Goal: Navigation & Orientation: Find specific page/section

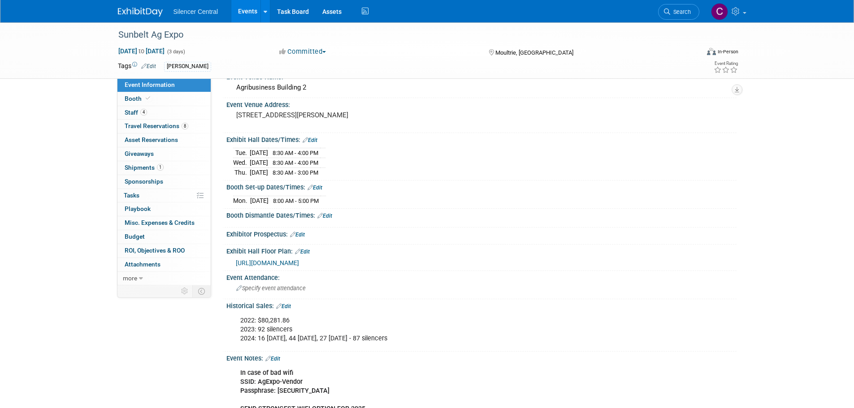
click at [145, 8] on img at bounding box center [140, 12] width 45 height 9
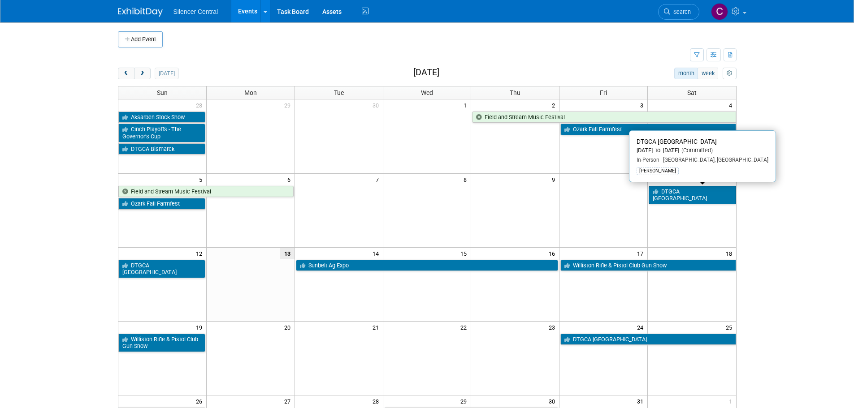
click at [685, 187] on link "DTGCA Sioux Falls" at bounding box center [691, 195] width 87 height 18
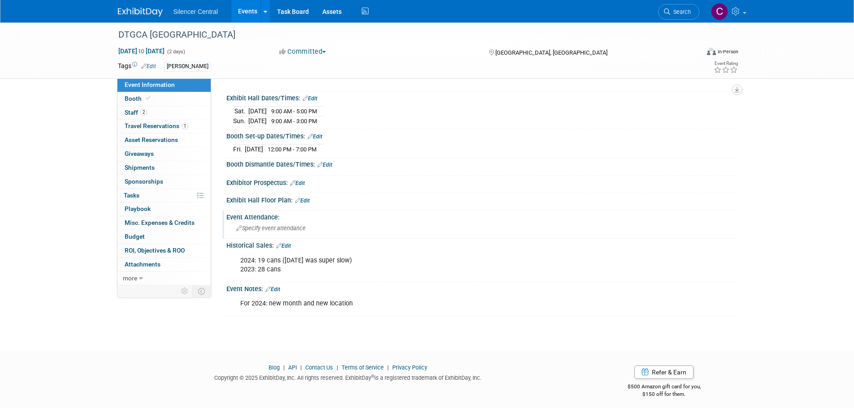
scroll to position [80, 0]
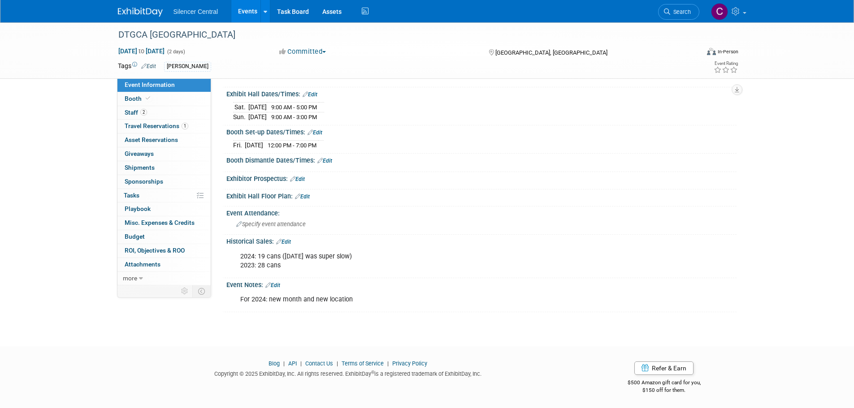
click at [153, 18] on div "Silencer Central Events Add Event Bulk Upload Events Shareable Event Boards Rec…" at bounding box center [427, 11] width 632 height 22
click at [149, 14] on img at bounding box center [140, 12] width 45 height 9
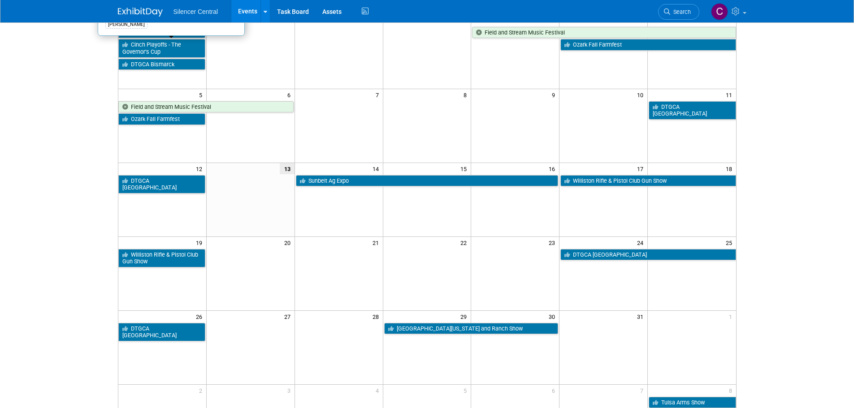
scroll to position [90, 0]
